Goal: Navigation & Orientation: Find specific page/section

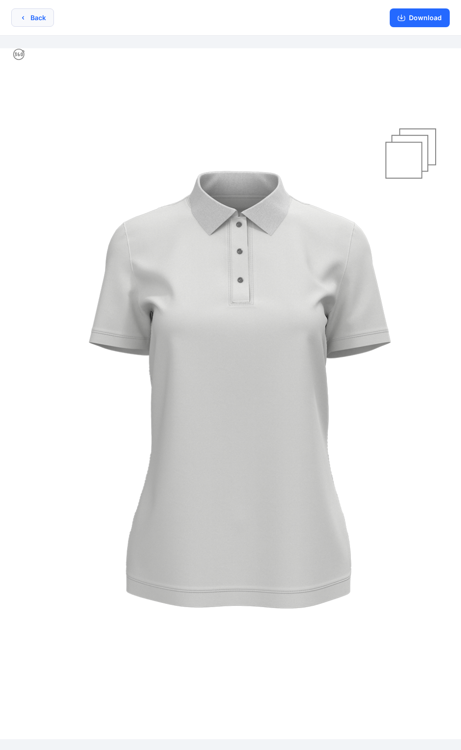
click at [32, 15] on button "Back" at bounding box center [32, 17] width 43 height 18
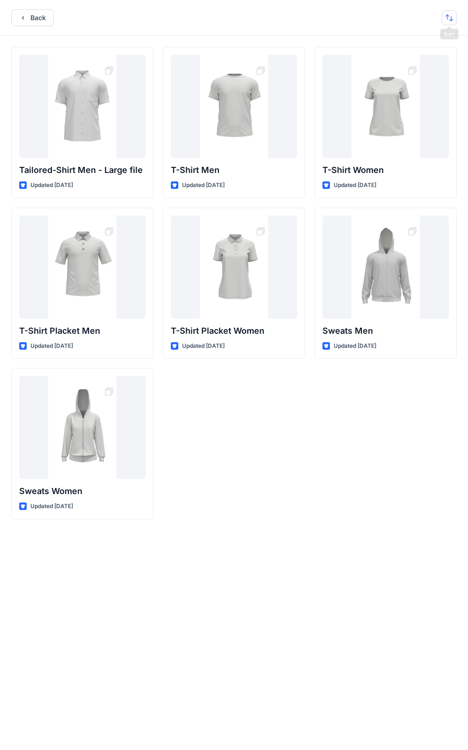
click at [450, 18] on button "button" at bounding box center [449, 17] width 15 height 15
click at [416, 38] on p "Last update" at bounding box center [418, 42] width 59 height 10
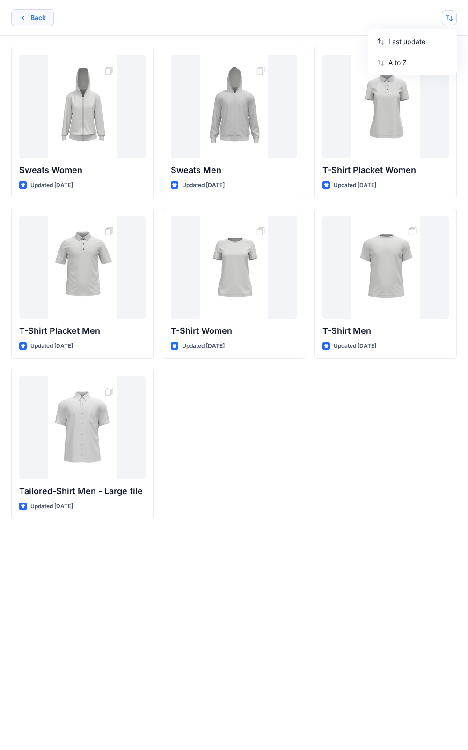
click at [28, 16] on button "Back" at bounding box center [32, 17] width 43 height 17
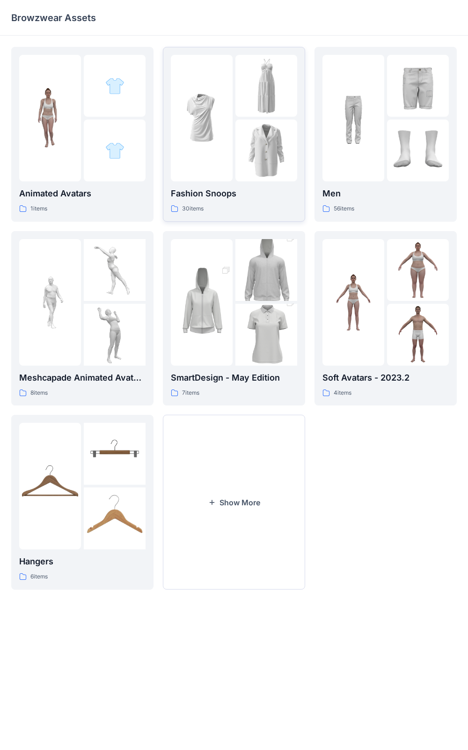
click at [265, 113] on img at bounding box center [267, 86] width 62 height 62
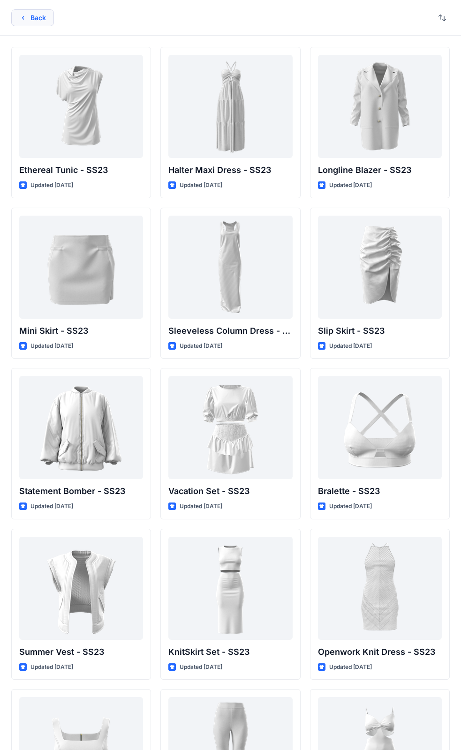
click at [23, 18] on icon "button" at bounding box center [23, 17] width 2 height 3
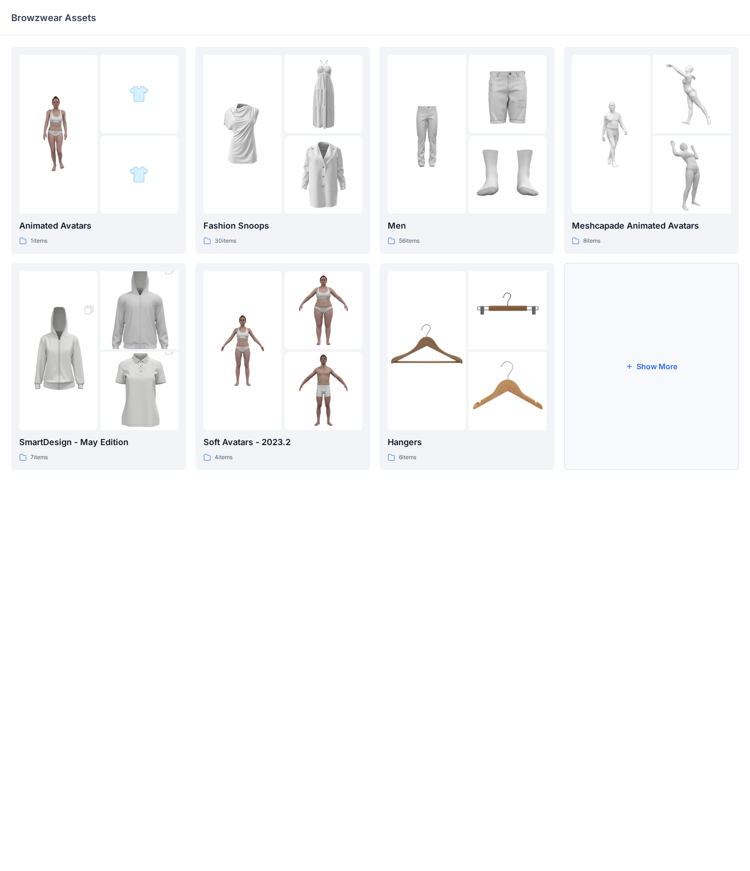
click at [460, 364] on button "Show More" at bounding box center [651, 366] width 175 height 207
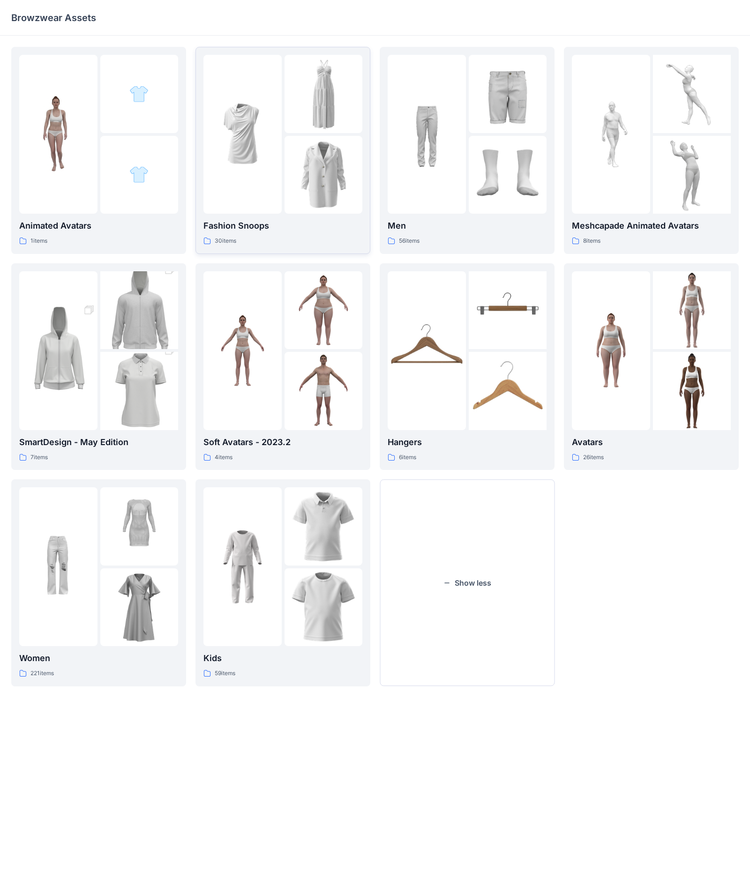
click at [274, 149] on img at bounding box center [242, 134] width 78 height 78
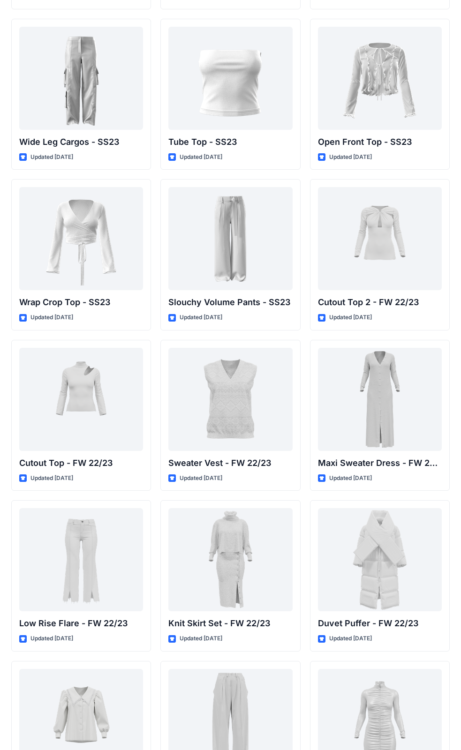
scroll to position [832, 0]
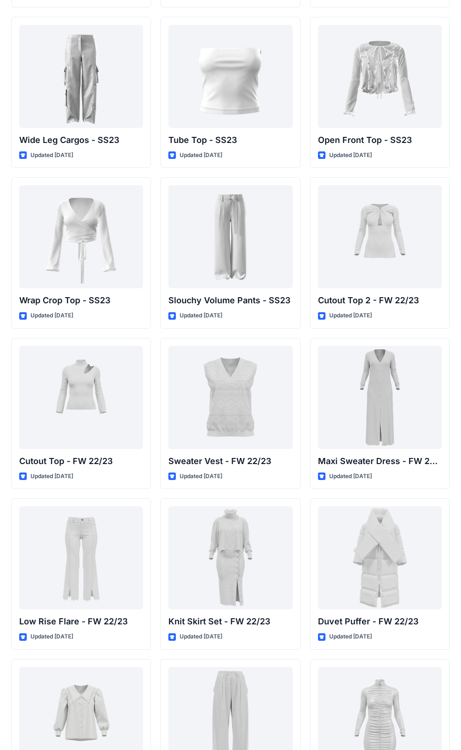
drag, startPoint x: 460, startPoint y: 316, endPoint x: 461, endPoint y: 325, distance: 9.0
click at [460, 318] on div "Ethereal Tunic - SS23 Updated 2 years ago Mini Skirt - SS23 Updated 2 years ago…" at bounding box center [230, 12] width 461 height 1618
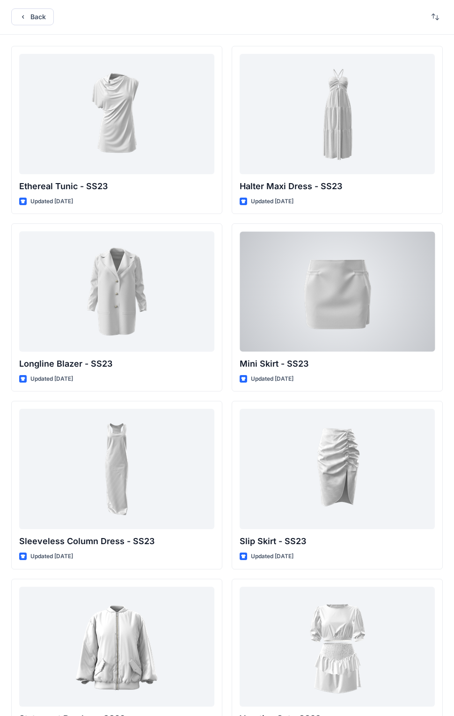
scroll to position [0, 0]
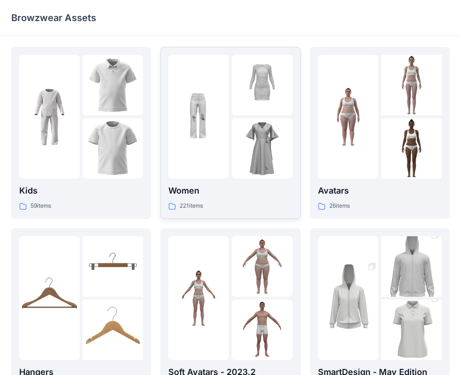
click at [258, 140] on img at bounding box center [261, 148] width 60 height 60
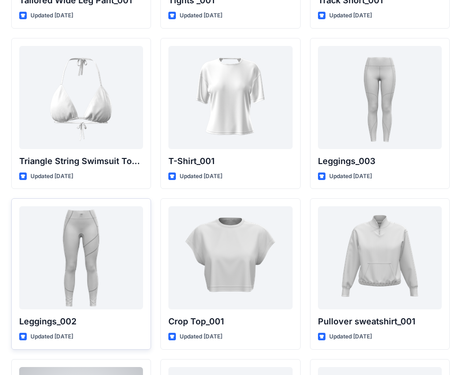
scroll to position [10760, 0]
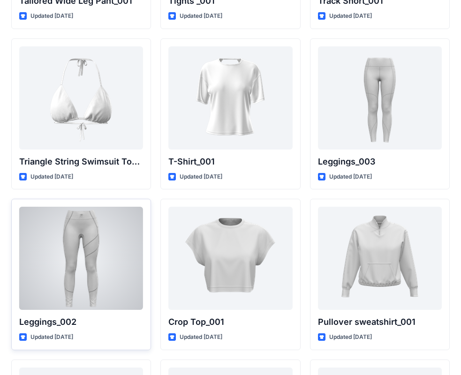
click at [107, 269] on div at bounding box center [81, 258] width 124 height 103
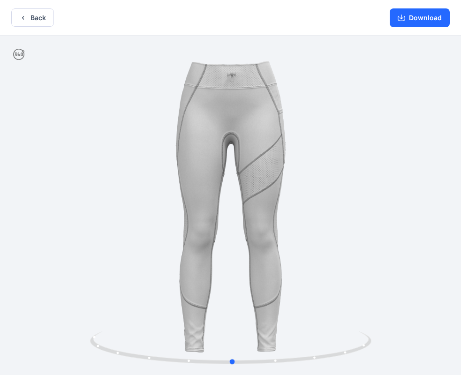
drag, startPoint x: 85, startPoint y: 272, endPoint x: 368, endPoint y: 290, distance: 283.5
click at [368, 290] on div at bounding box center [230, 206] width 461 height 341
click at [25, 20] on icon "button" at bounding box center [22, 17] width 7 height 7
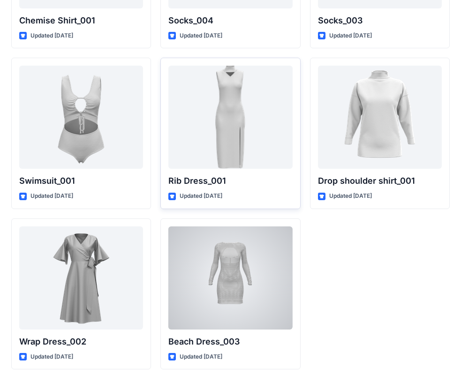
scroll to position [11549, 0]
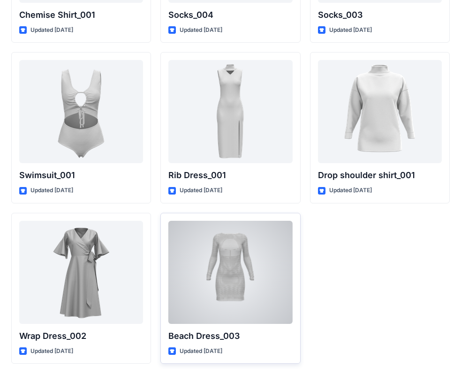
click at [221, 279] on div at bounding box center [230, 272] width 124 height 103
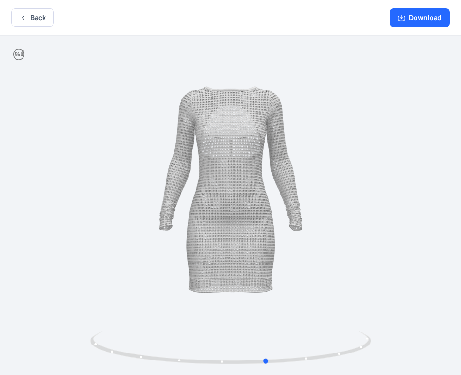
drag, startPoint x: 186, startPoint y: 287, endPoint x: 223, endPoint y: 312, distance: 44.2
click at [223, 312] on div at bounding box center [230, 206] width 461 height 341
click at [428, 21] on button "Download" at bounding box center [419, 17] width 60 height 19
